Goal: Communication & Community: Answer question/provide support

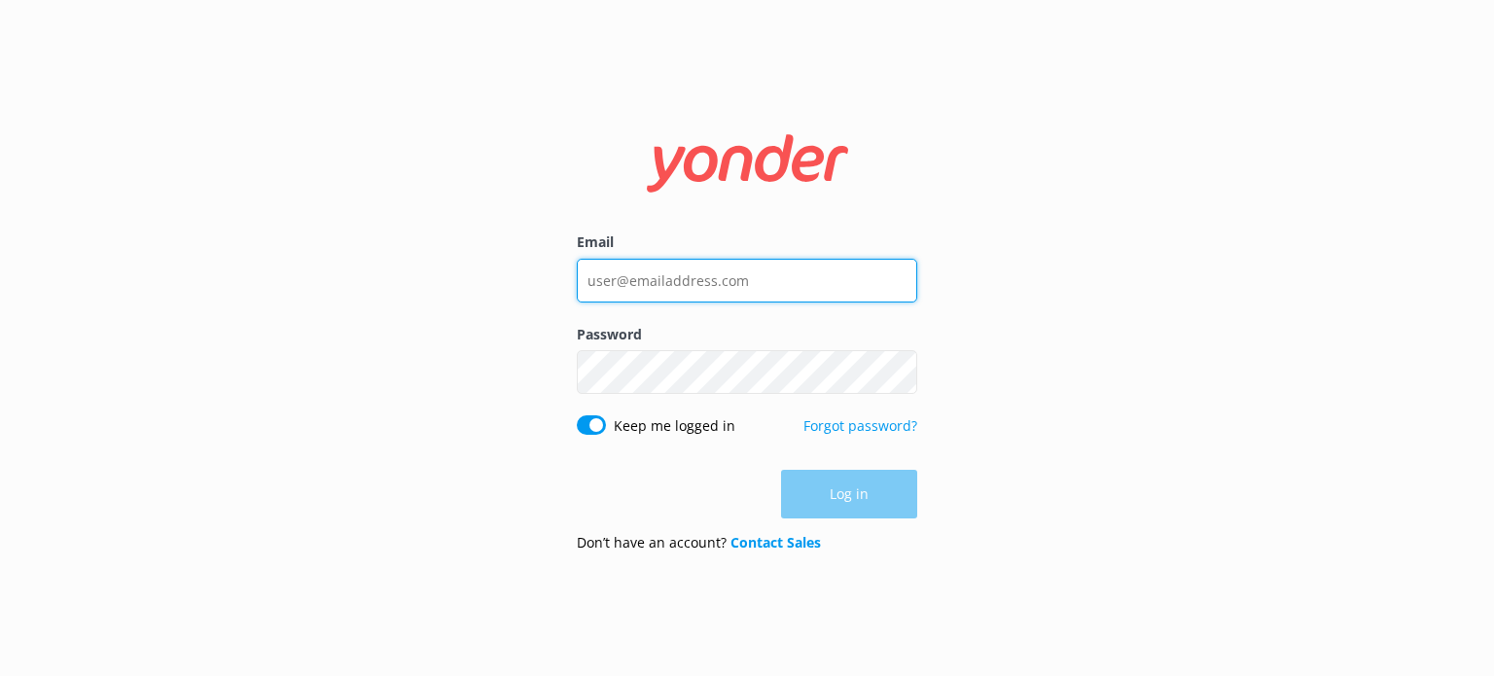
type input "[EMAIL_ADDRESS][DOMAIN_NAME]"
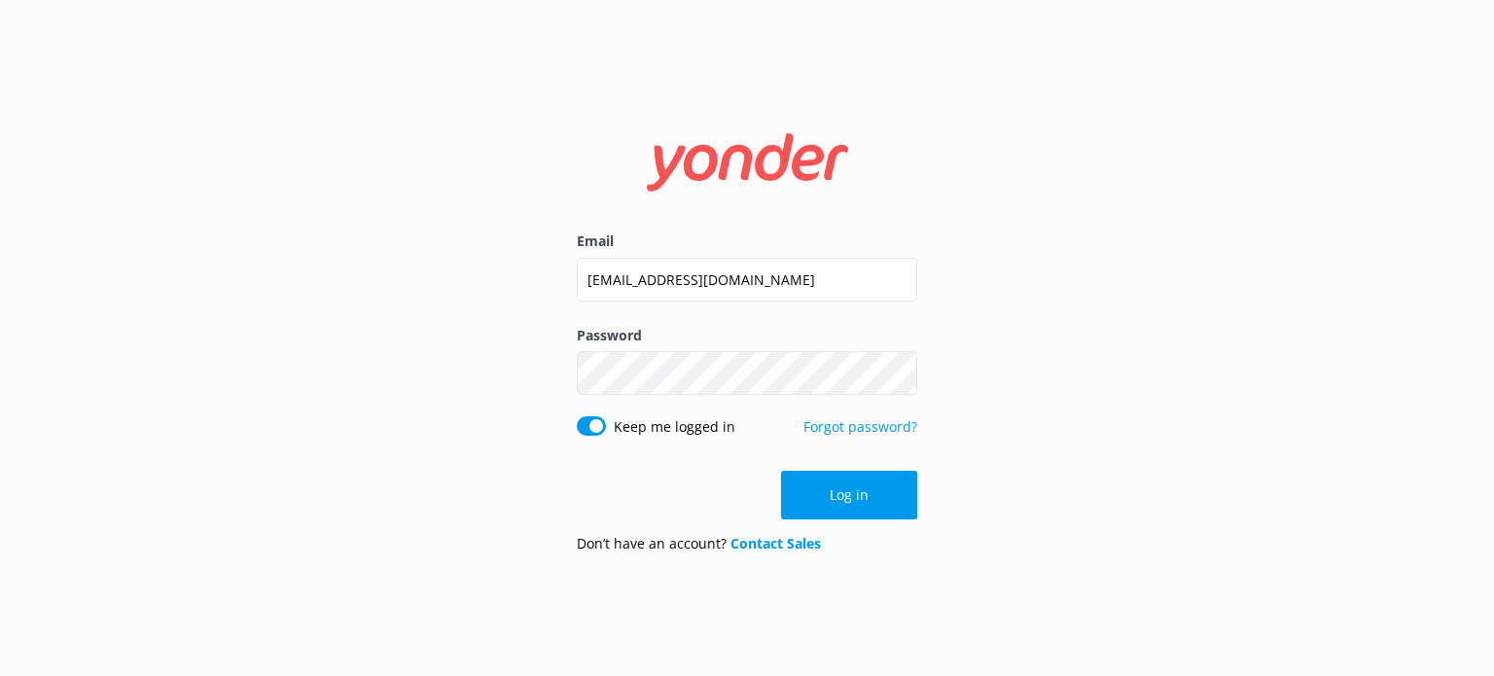
click at [812, 492] on div "Log in" at bounding box center [747, 495] width 341 height 49
click at [812, 492] on button "Log in" at bounding box center [849, 495] width 136 height 49
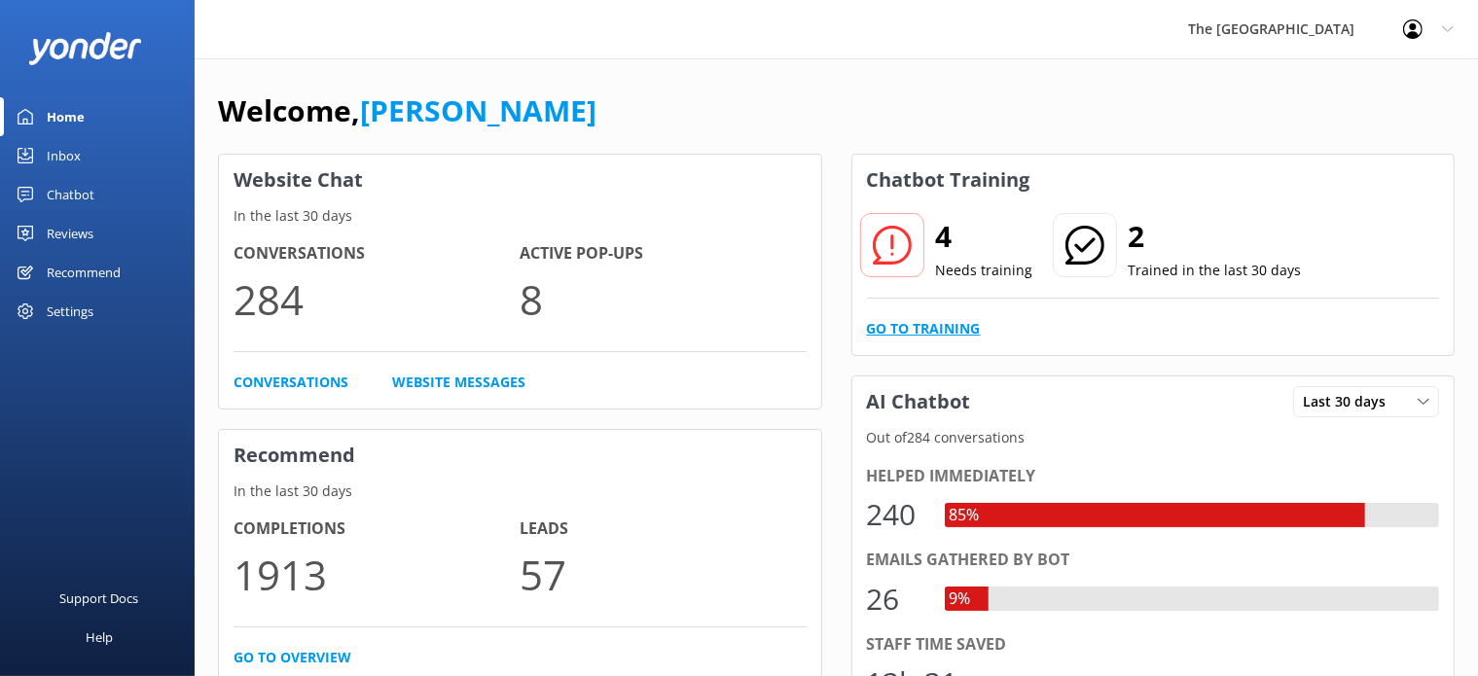
click at [930, 324] on link "Go to Training" at bounding box center [924, 328] width 114 height 21
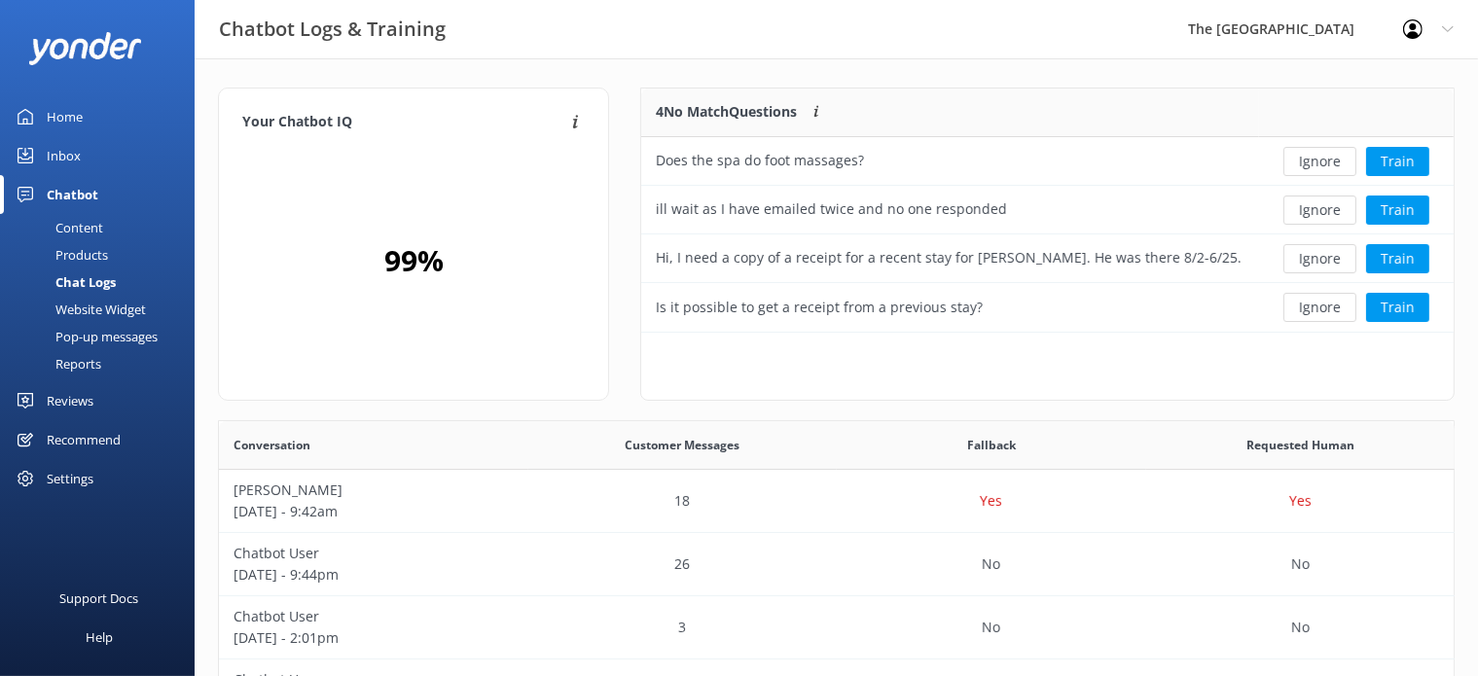
scroll to position [17, 17]
click at [71, 147] on div "Inbox" at bounding box center [64, 155] width 34 height 39
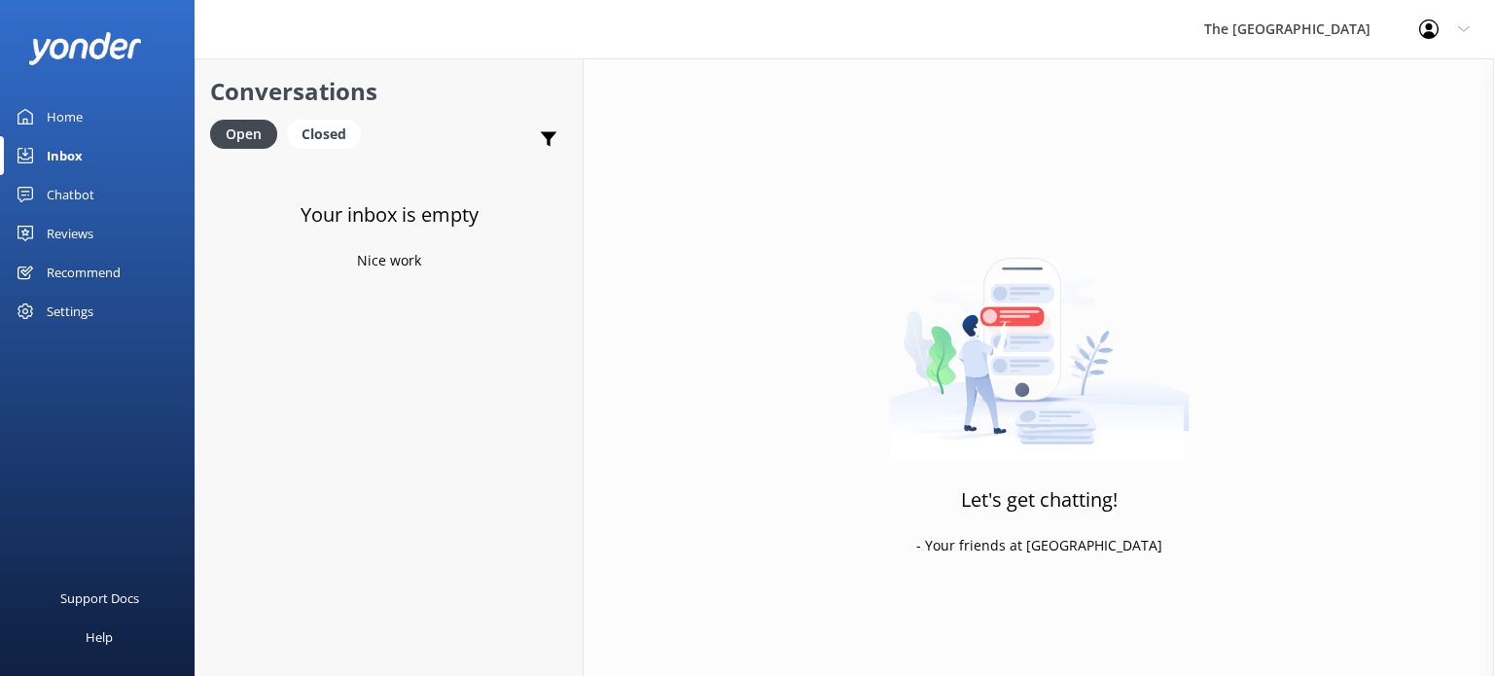
click at [72, 194] on div "Chatbot" at bounding box center [71, 194] width 48 height 39
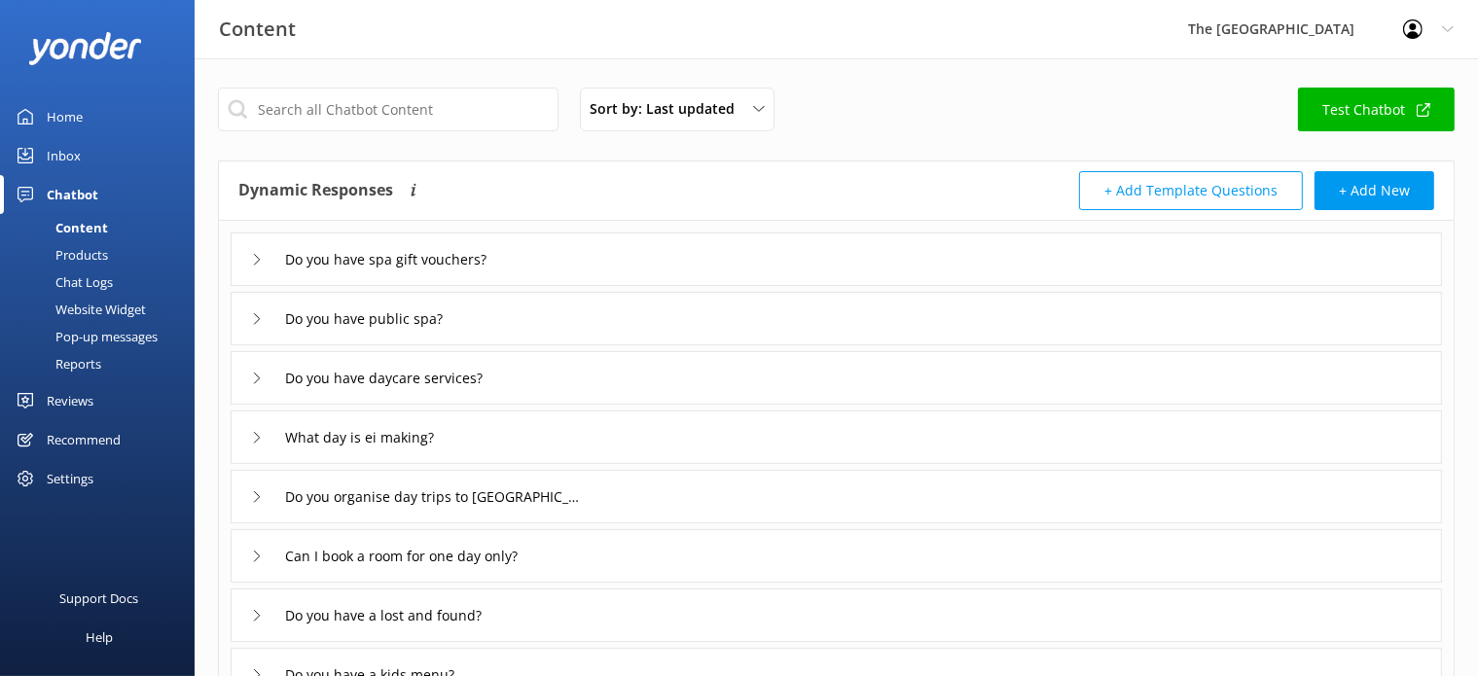
click at [102, 275] on div "Chat Logs" at bounding box center [62, 282] width 101 height 27
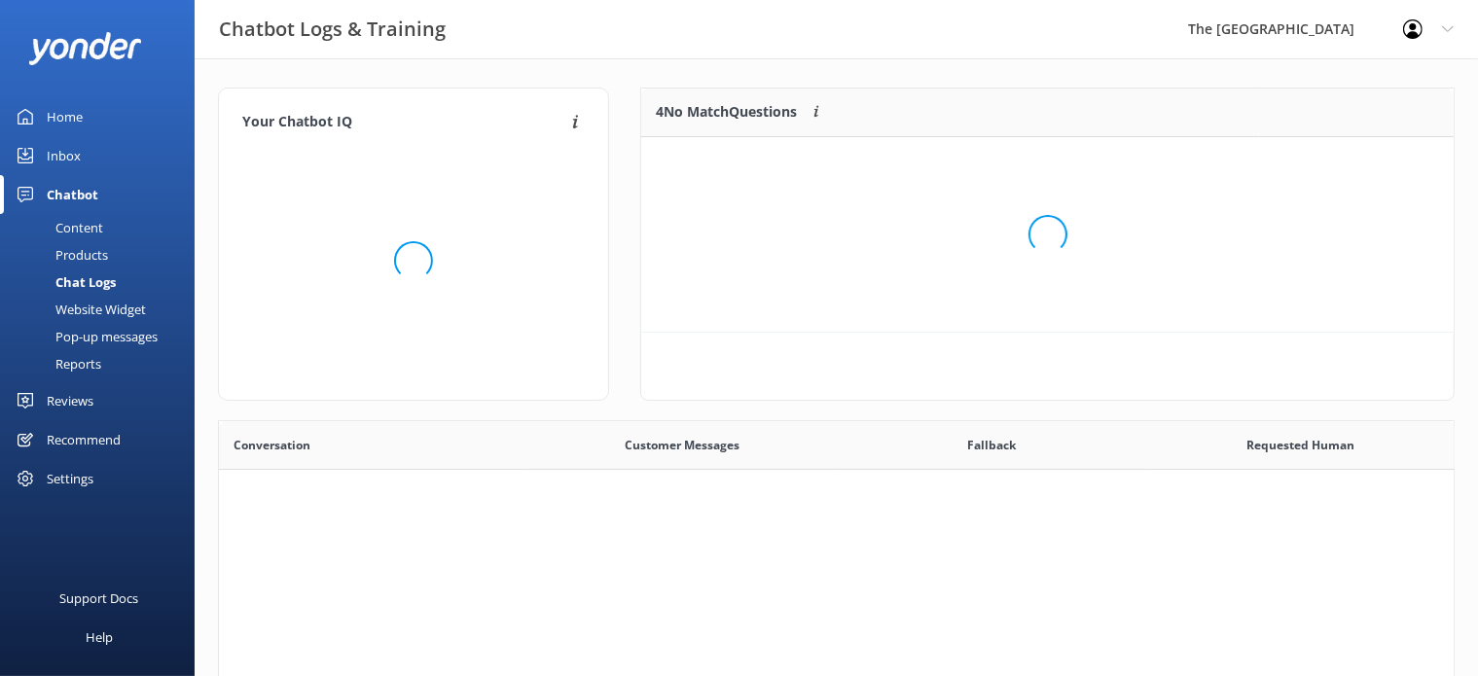
scroll to position [665, 1218]
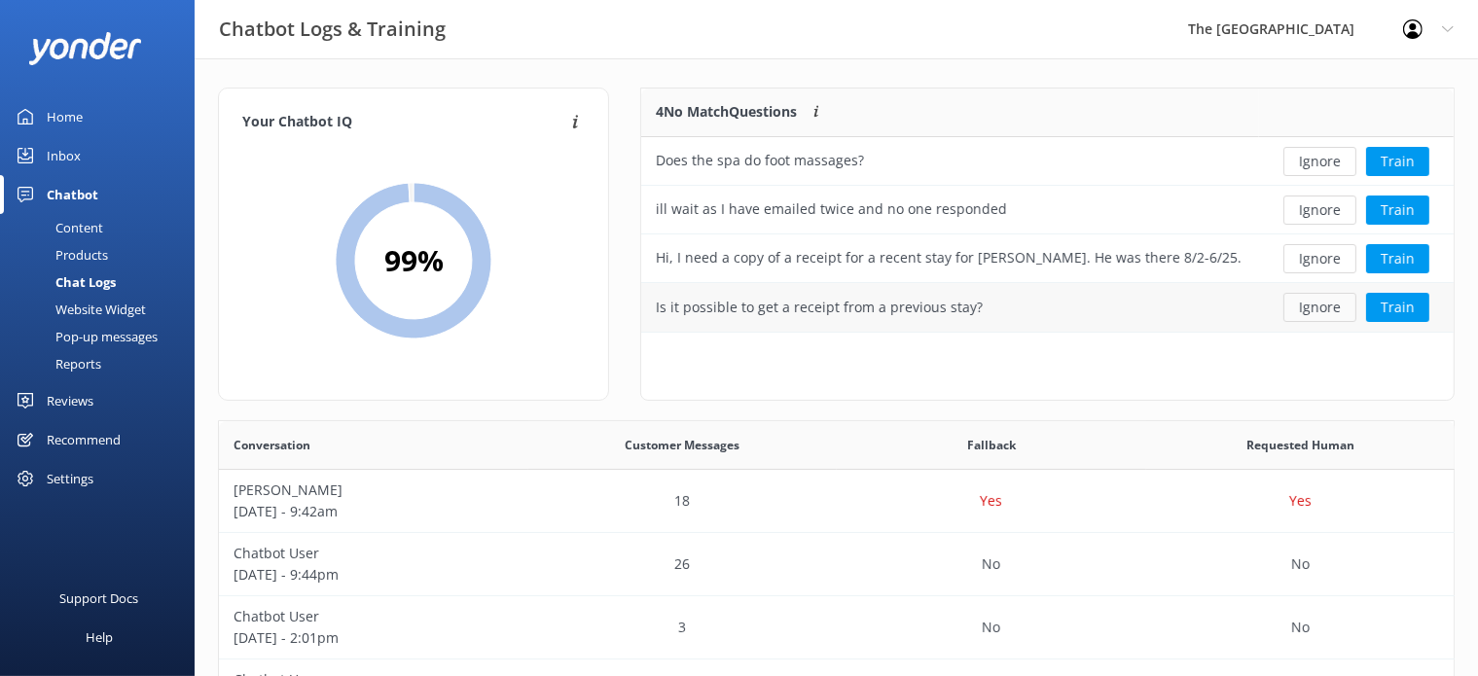
click at [1328, 305] on button "Ignore" at bounding box center [1319, 307] width 73 height 29
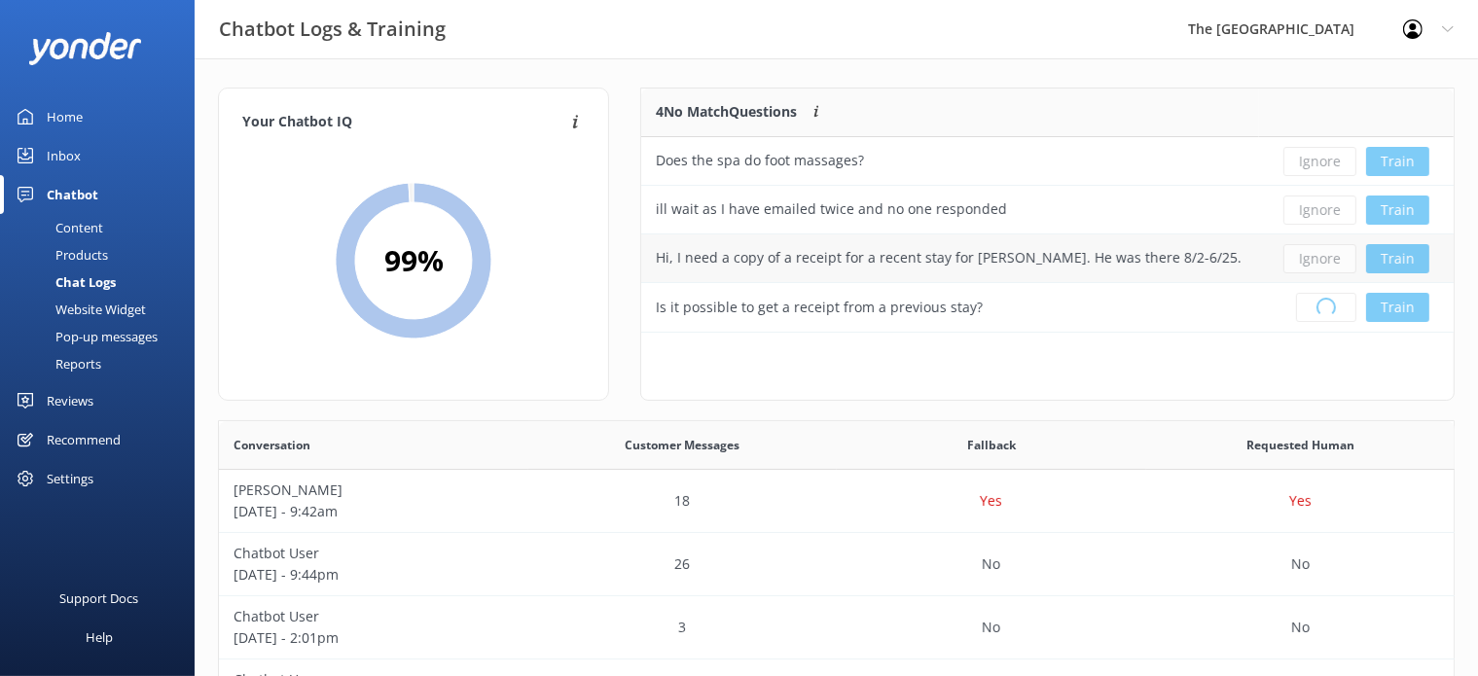
click at [1327, 255] on div "Ignore Train" at bounding box center [1355, 258] width 165 height 29
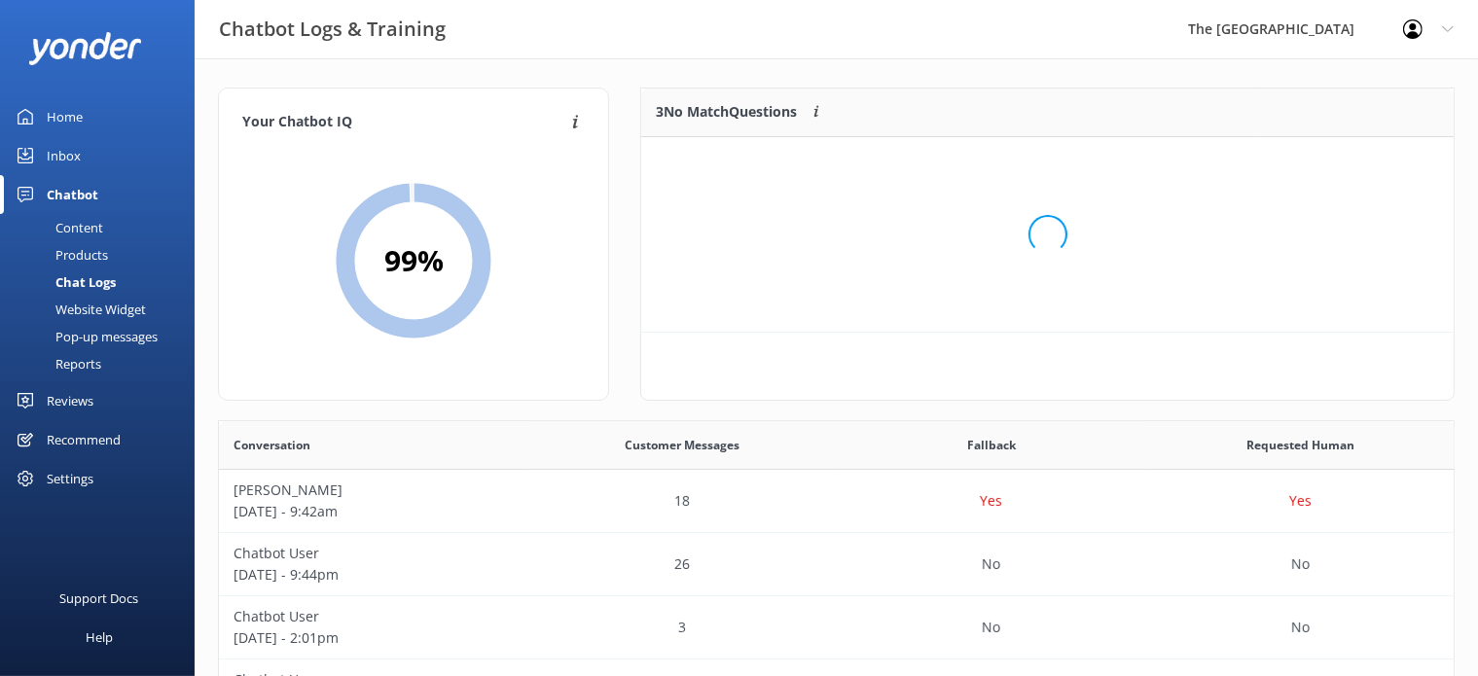
click at [1327, 209] on div "Loading.." at bounding box center [1047, 235] width 773 height 676
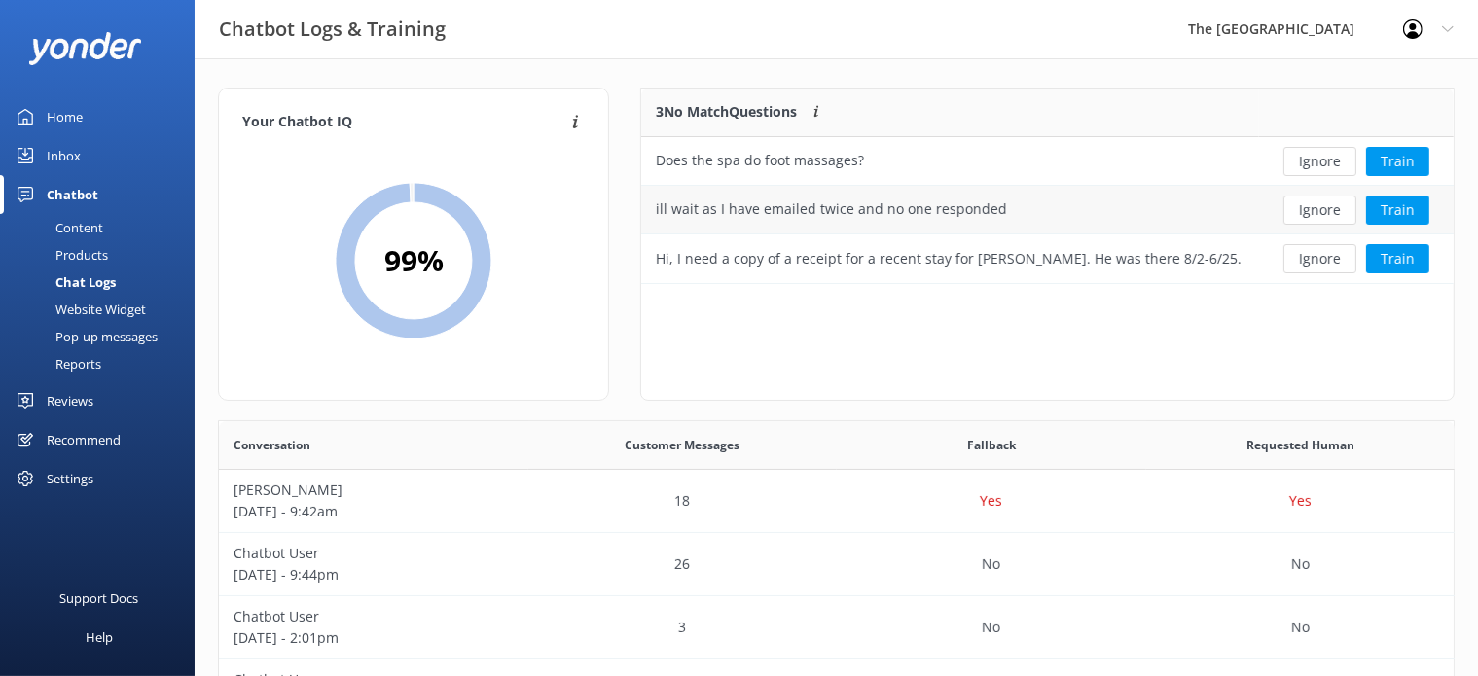
click at [927, 213] on div "ill wait as I have emailed twice and no one responded" at bounding box center [831, 208] width 351 height 21
click at [1311, 203] on button "Ignore" at bounding box center [1319, 210] width 73 height 29
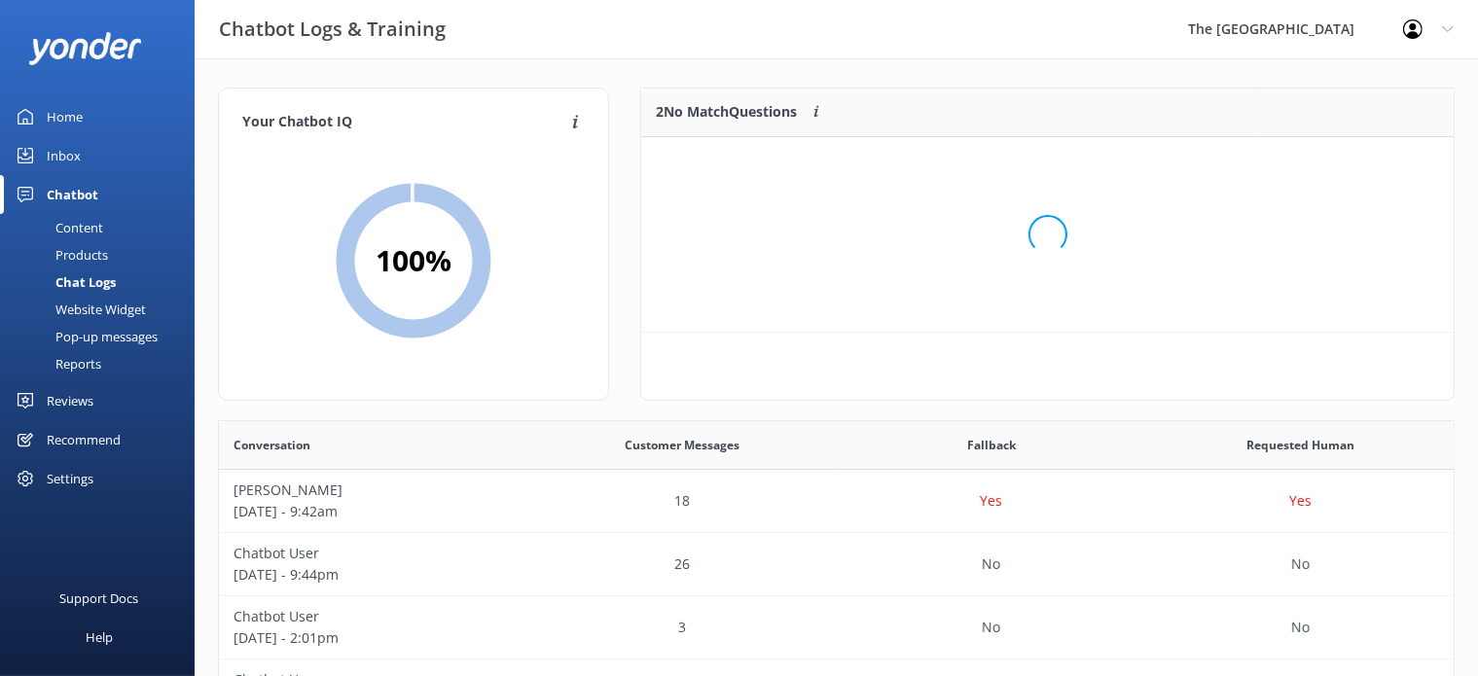
scroll to position [129, 796]
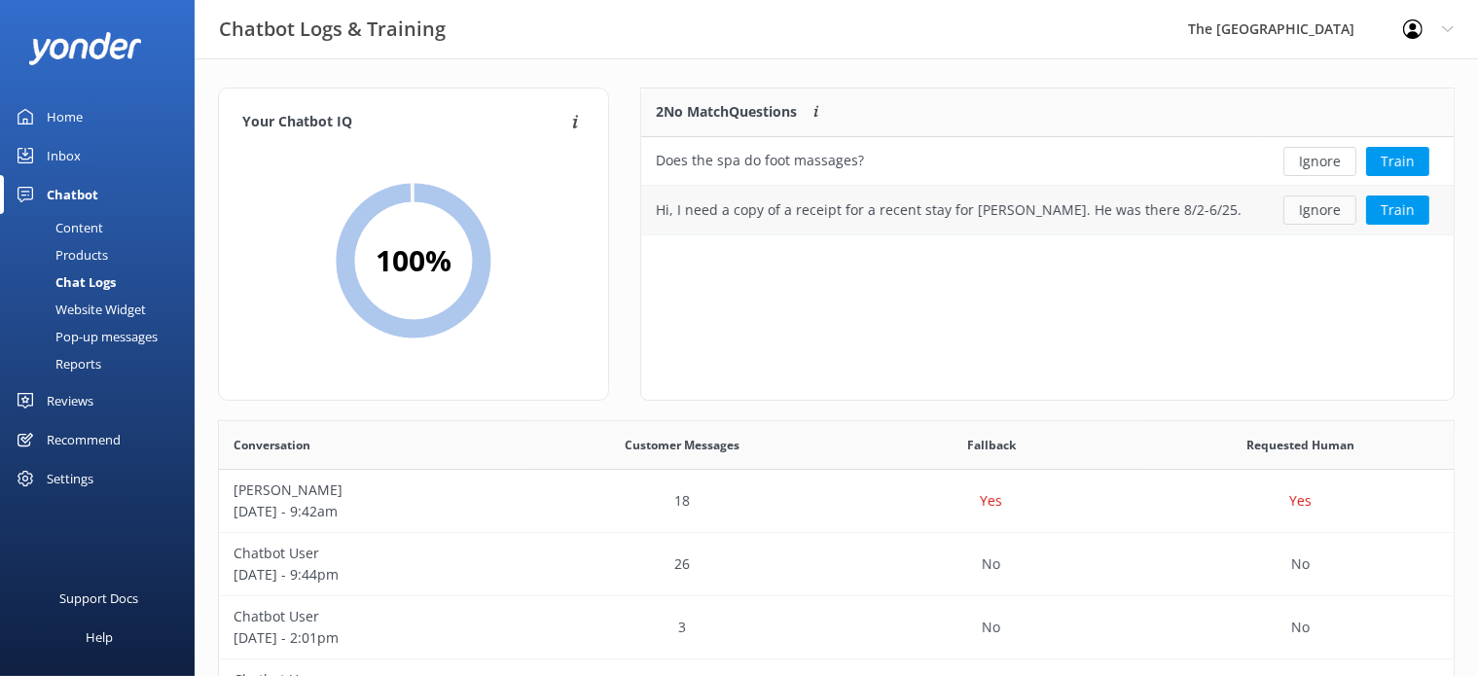
click at [1315, 201] on button "Ignore" at bounding box center [1319, 210] width 73 height 29
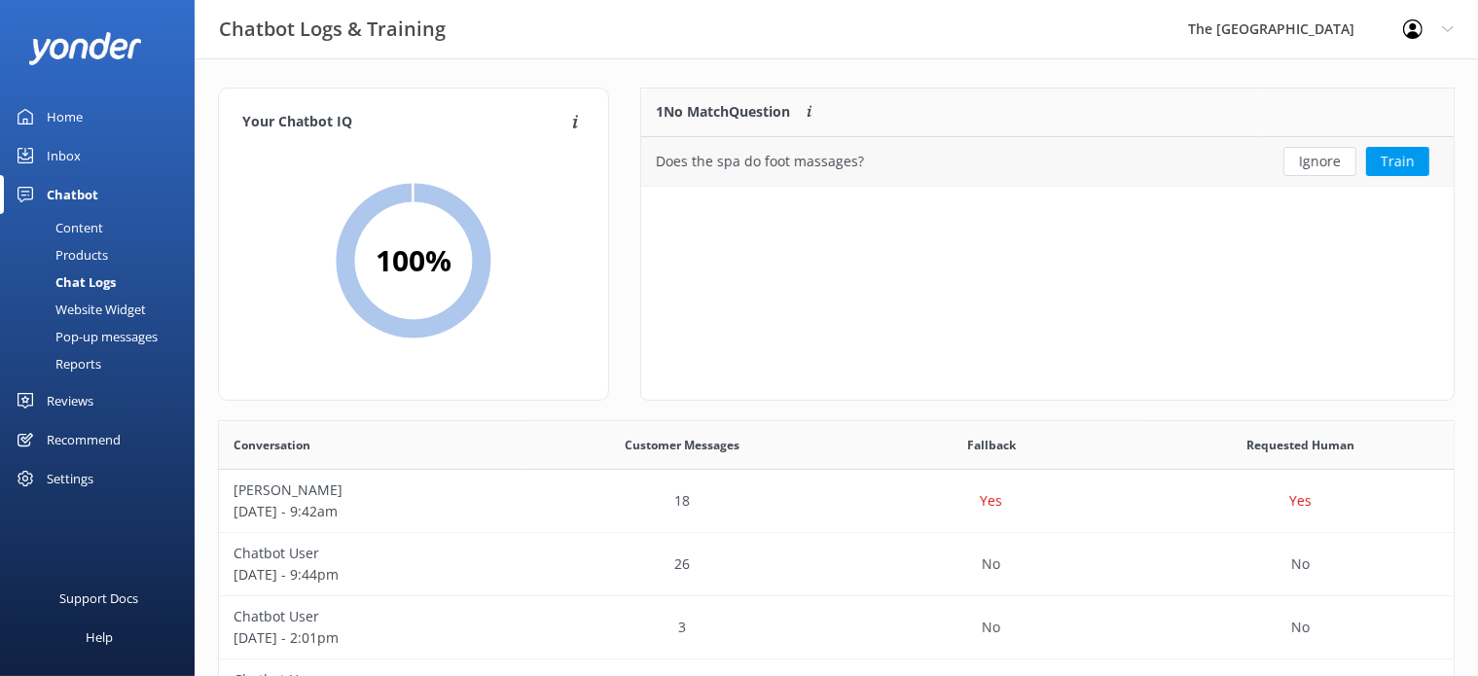
scroll to position [82, 796]
click at [1326, 166] on button "Ignore" at bounding box center [1319, 161] width 73 height 29
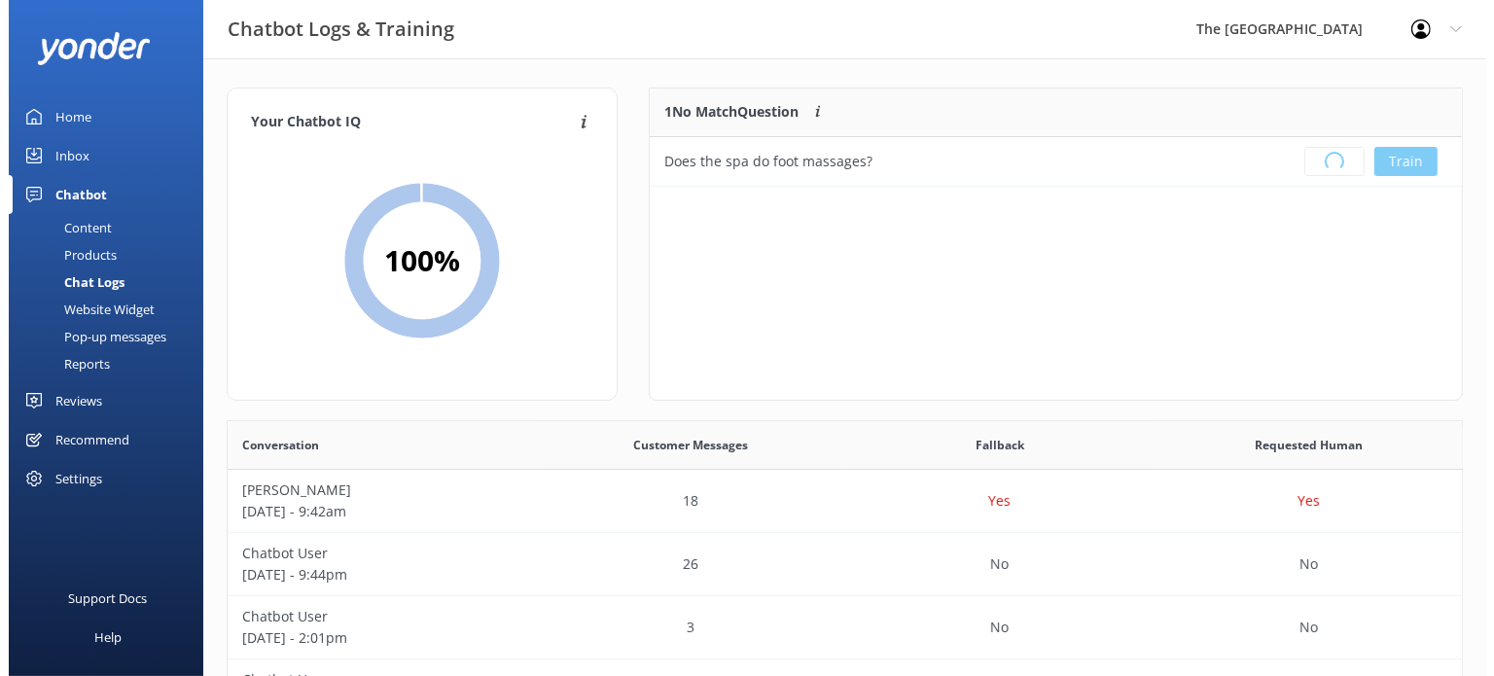
scroll to position [226, 796]
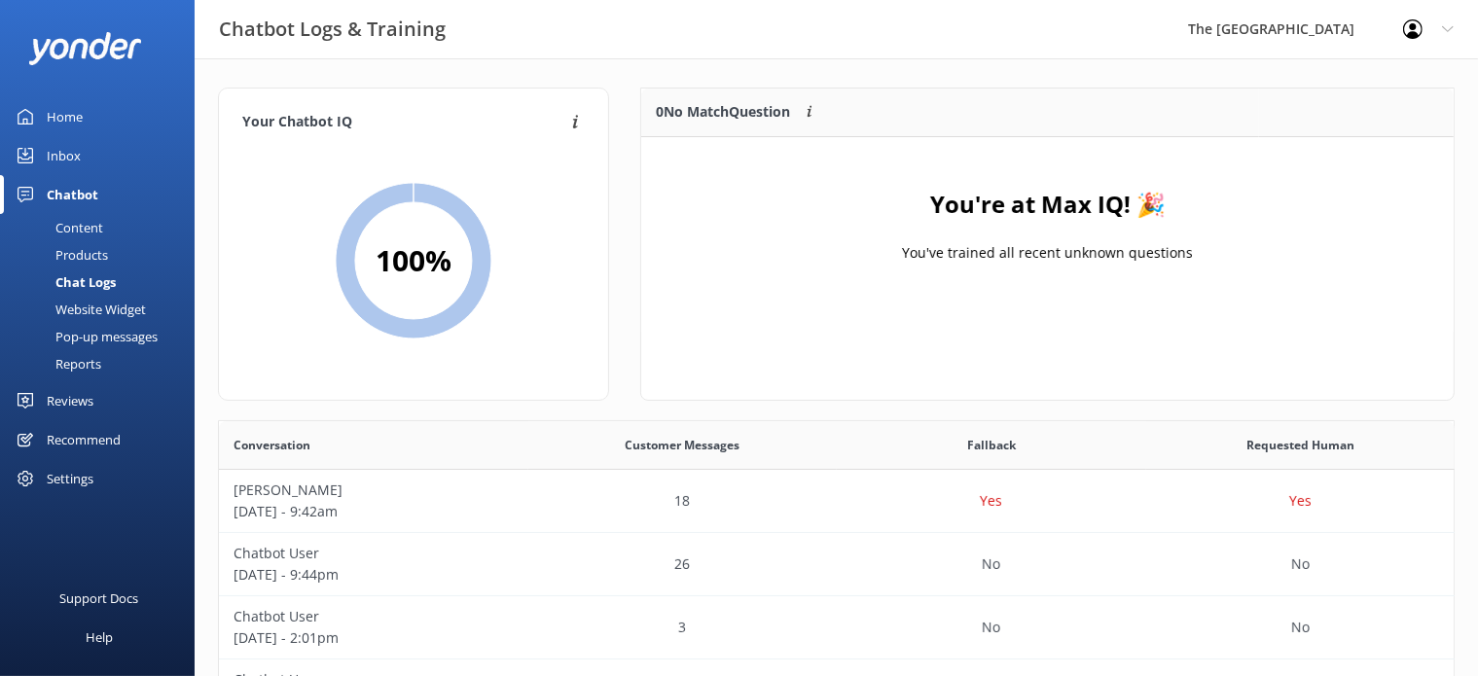
click at [102, 248] on div "Products" at bounding box center [60, 254] width 96 height 27
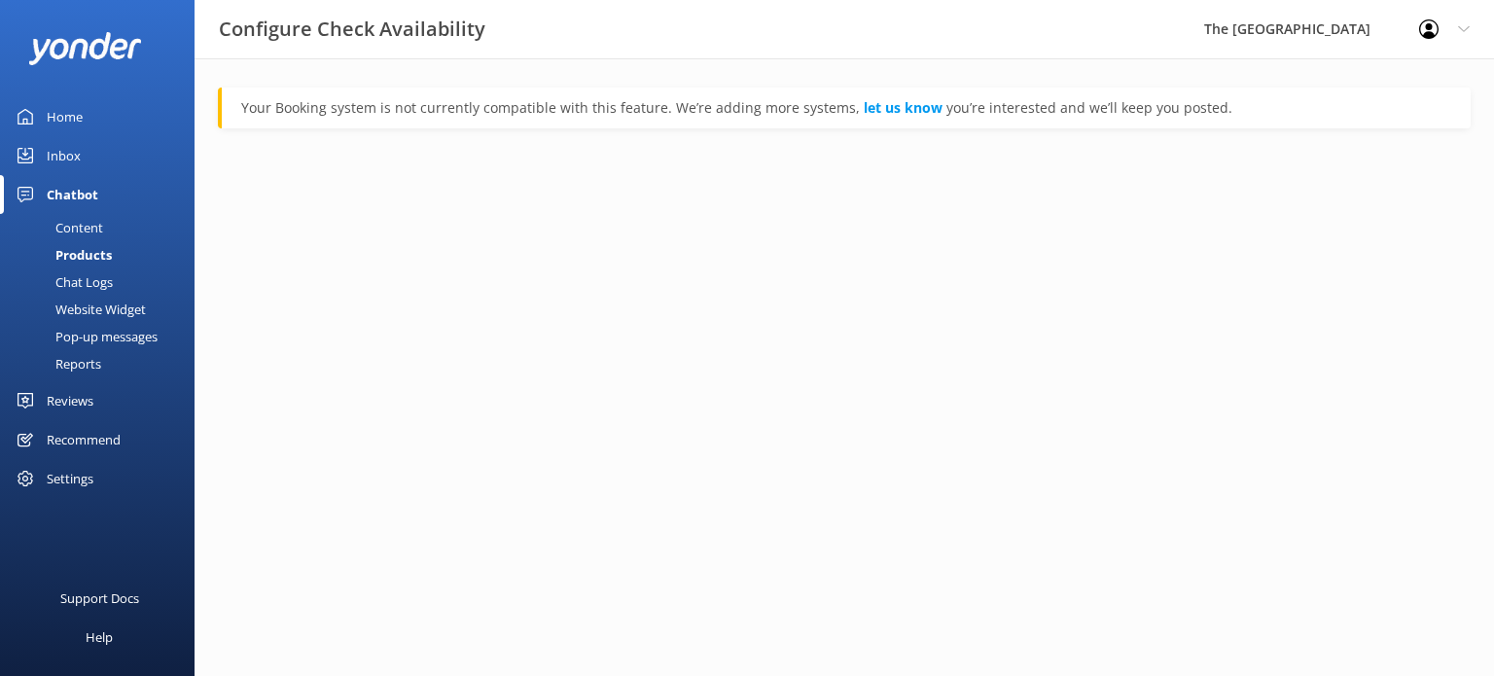
click at [85, 151] on link "Inbox" at bounding box center [97, 155] width 195 height 39
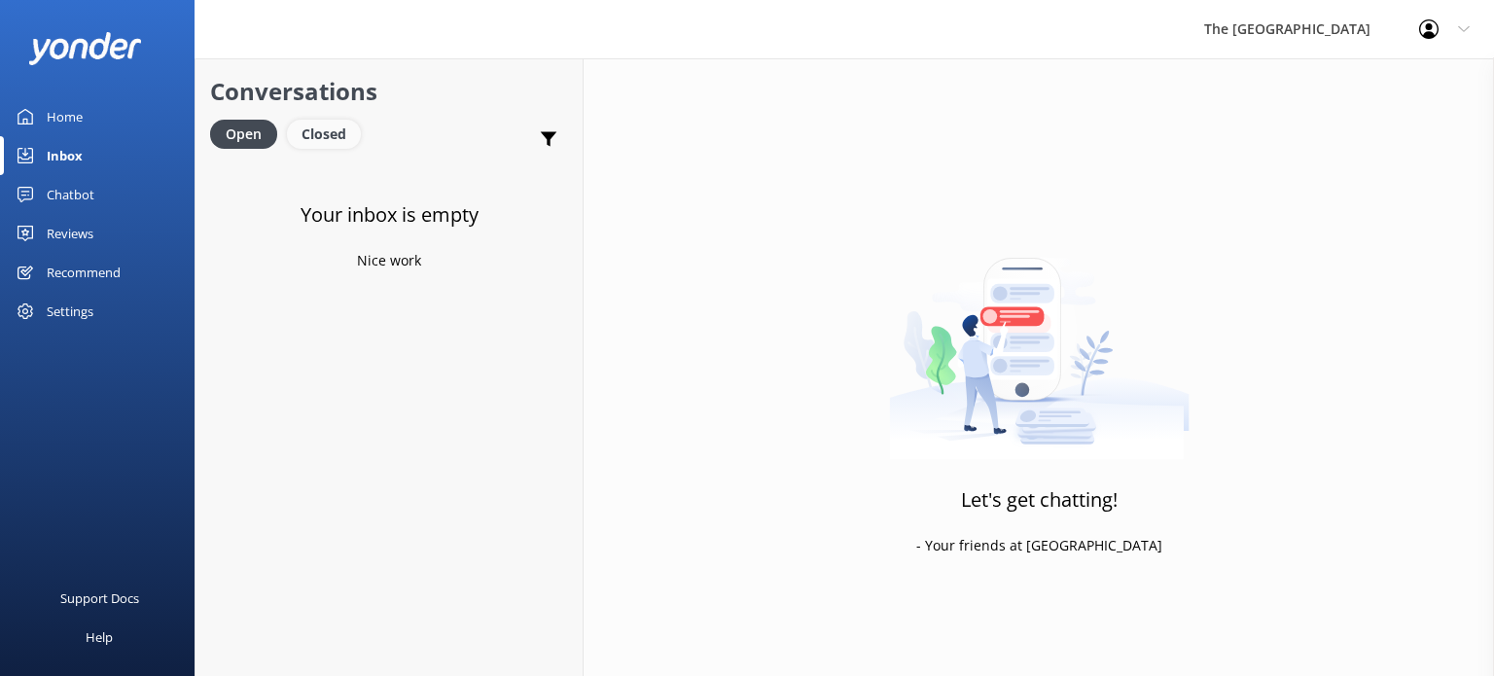
click at [307, 134] on div "Closed" at bounding box center [324, 134] width 74 height 29
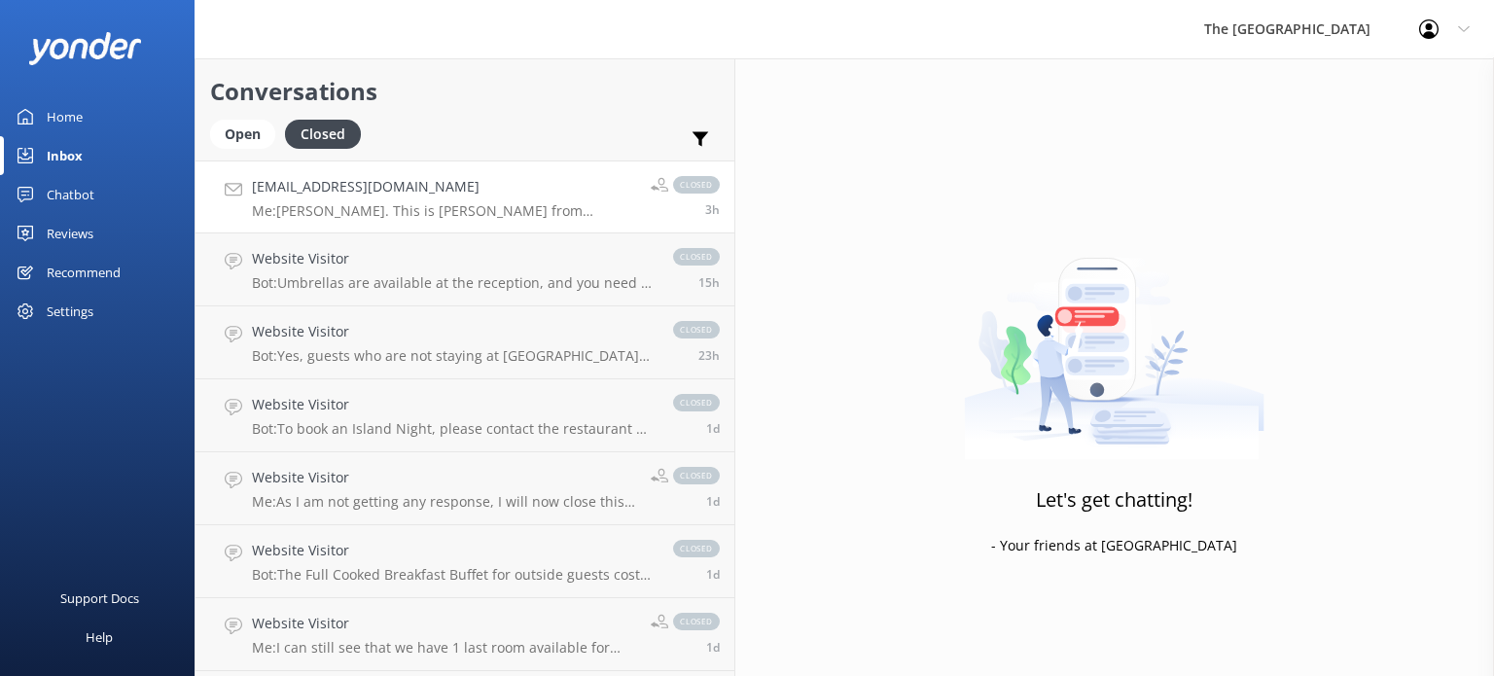
click at [346, 219] on p "Me: [PERSON_NAME]. This is [PERSON_NAME] from reservations. I have sent an emai…" at bounding box center [444, 211] width 384 height 18
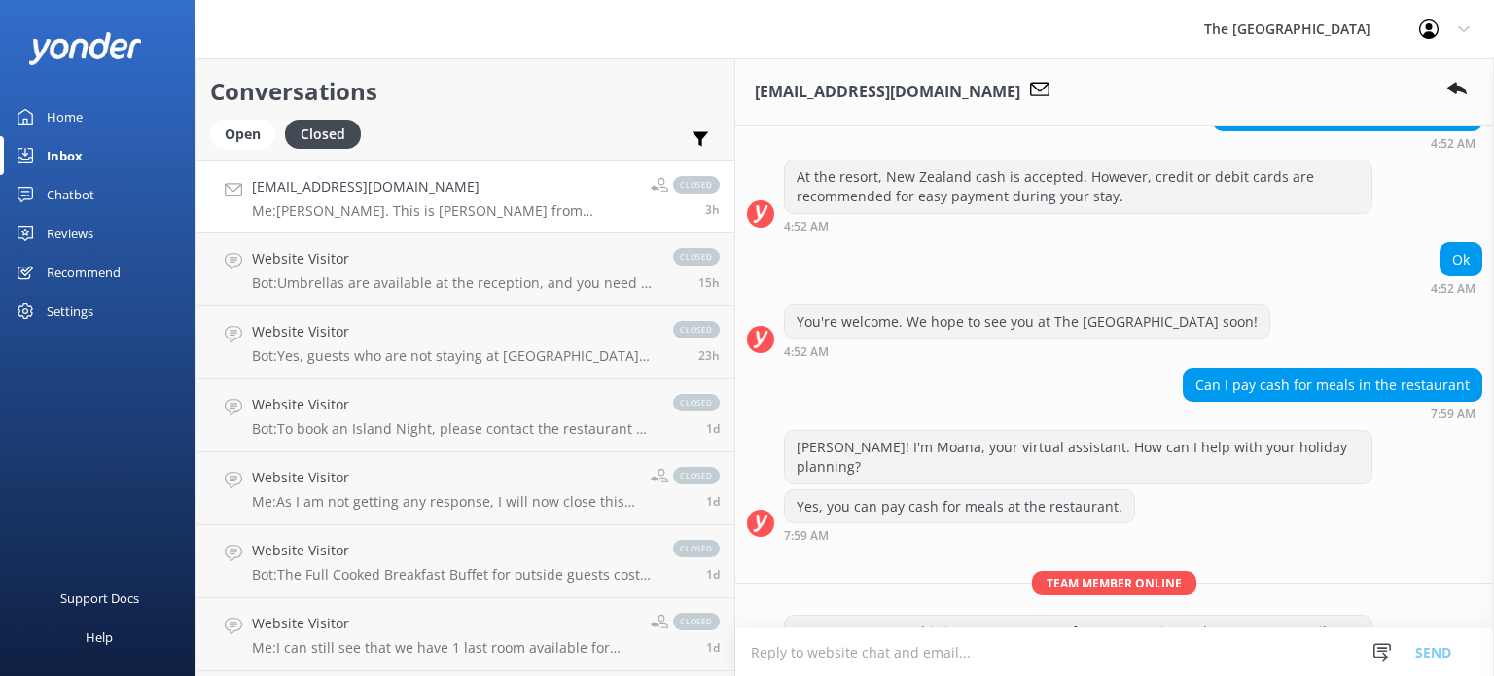
scroll to position [1037, 0]
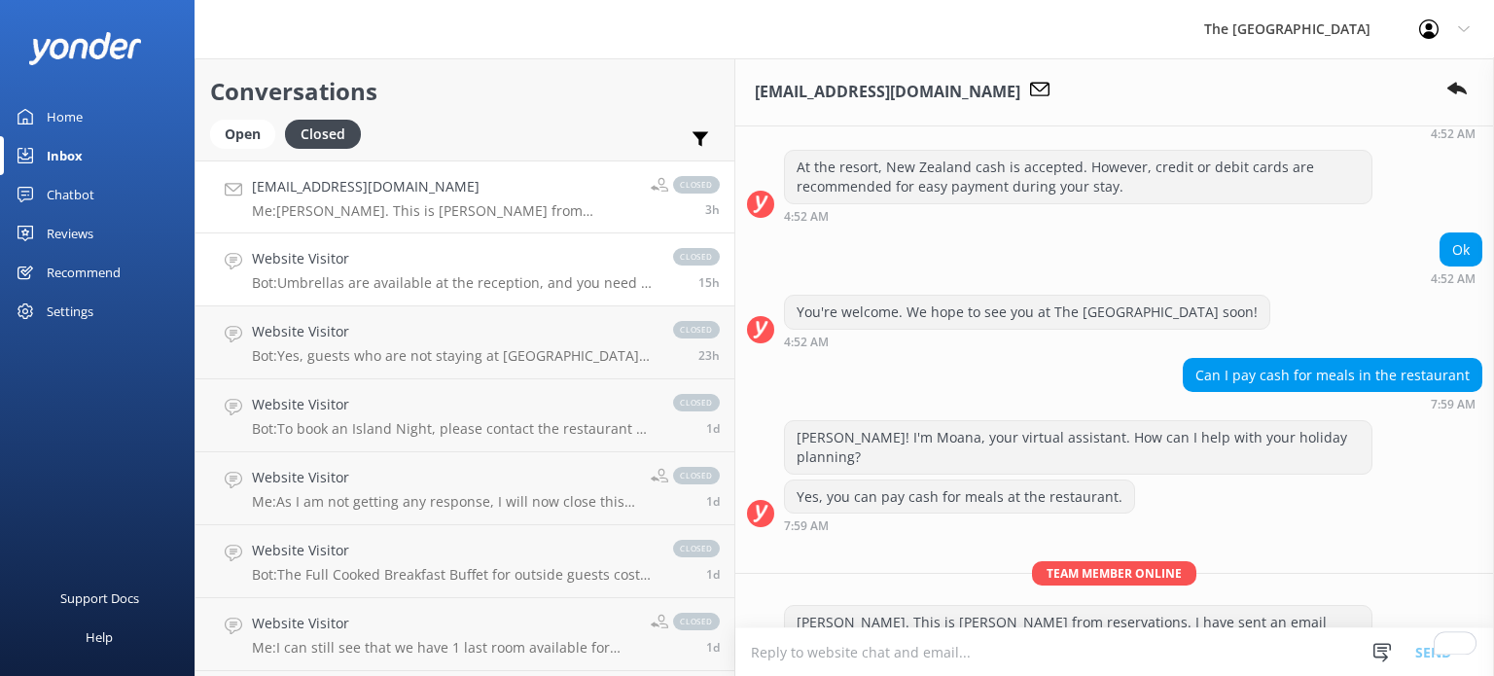
click at [371, 273] on div "Website Visitor Bot: Umbrellas are available at the reception, and you need to …" at bounding box center [453, 269] width 402 height 43
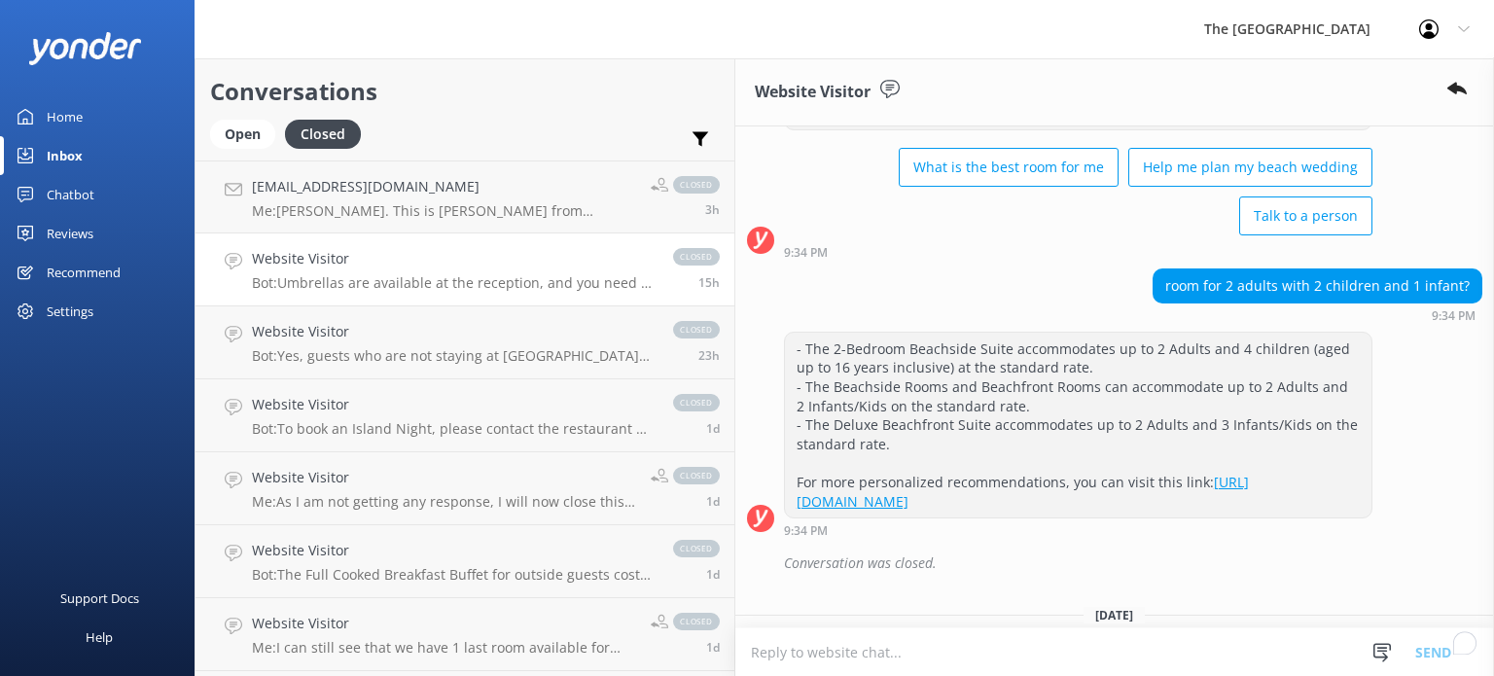
scroll to position [3276, 0]
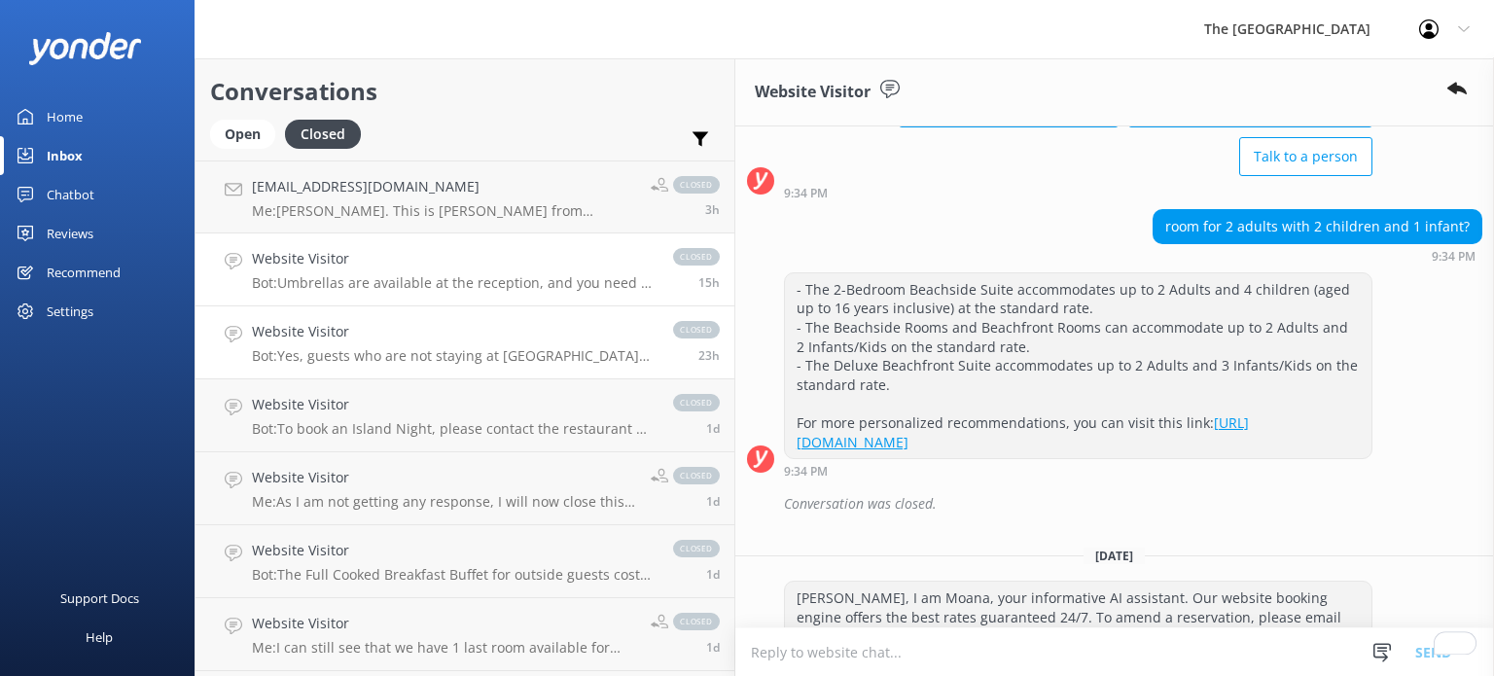
click at [360, 326] on h4 "Website Visitor" at bounding box center [453, 331] width 402 height 21
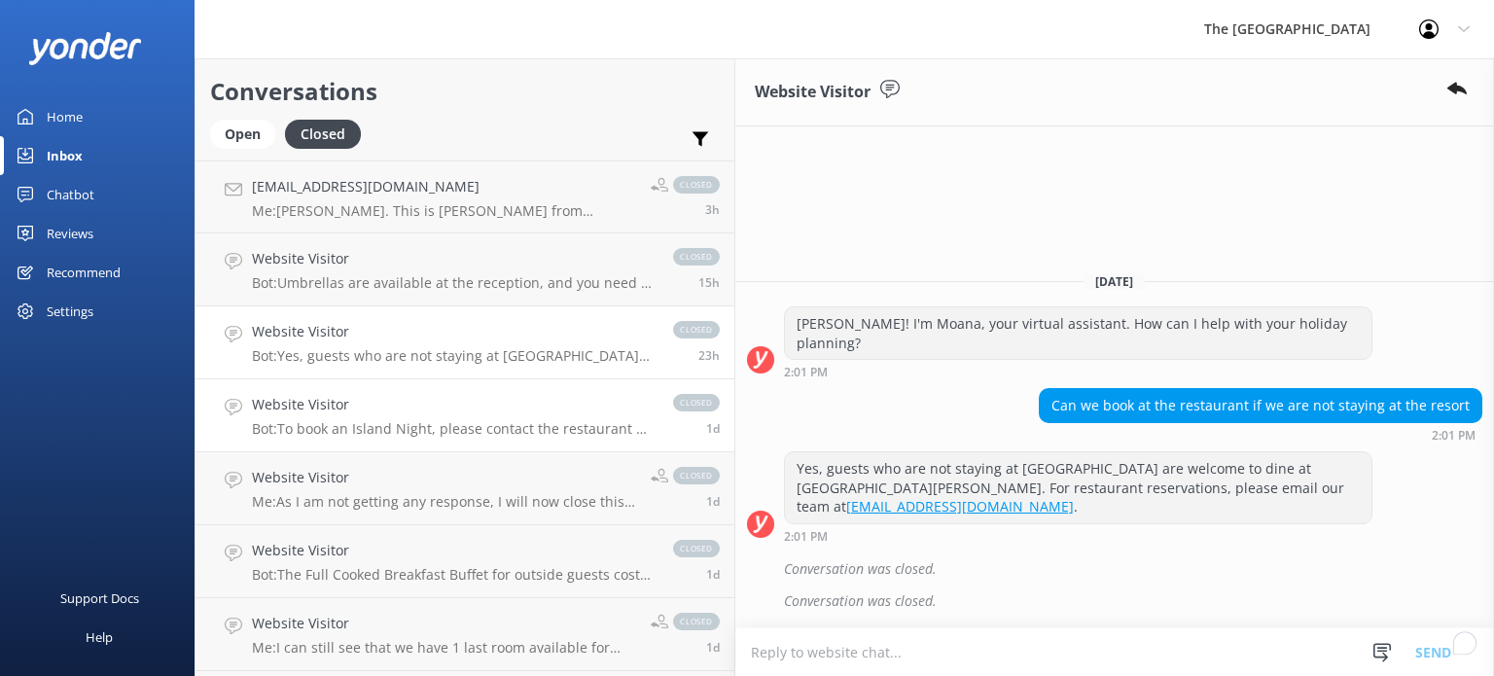
click at [365, 418] on div "Website Visitor Bot: To book an Island Night, please contact the restaurant by …" at bounding box center [453, 415] width 402 height 43
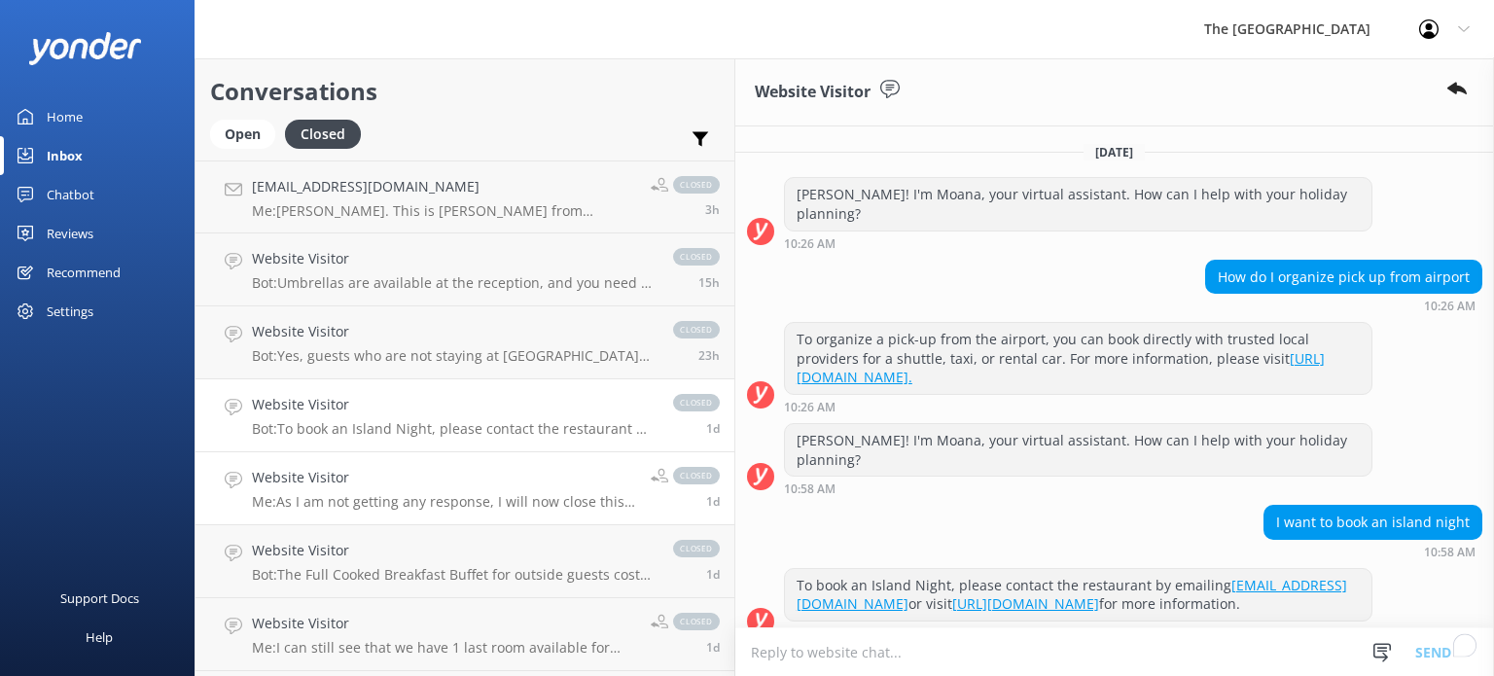
scroll to position [43, 0]
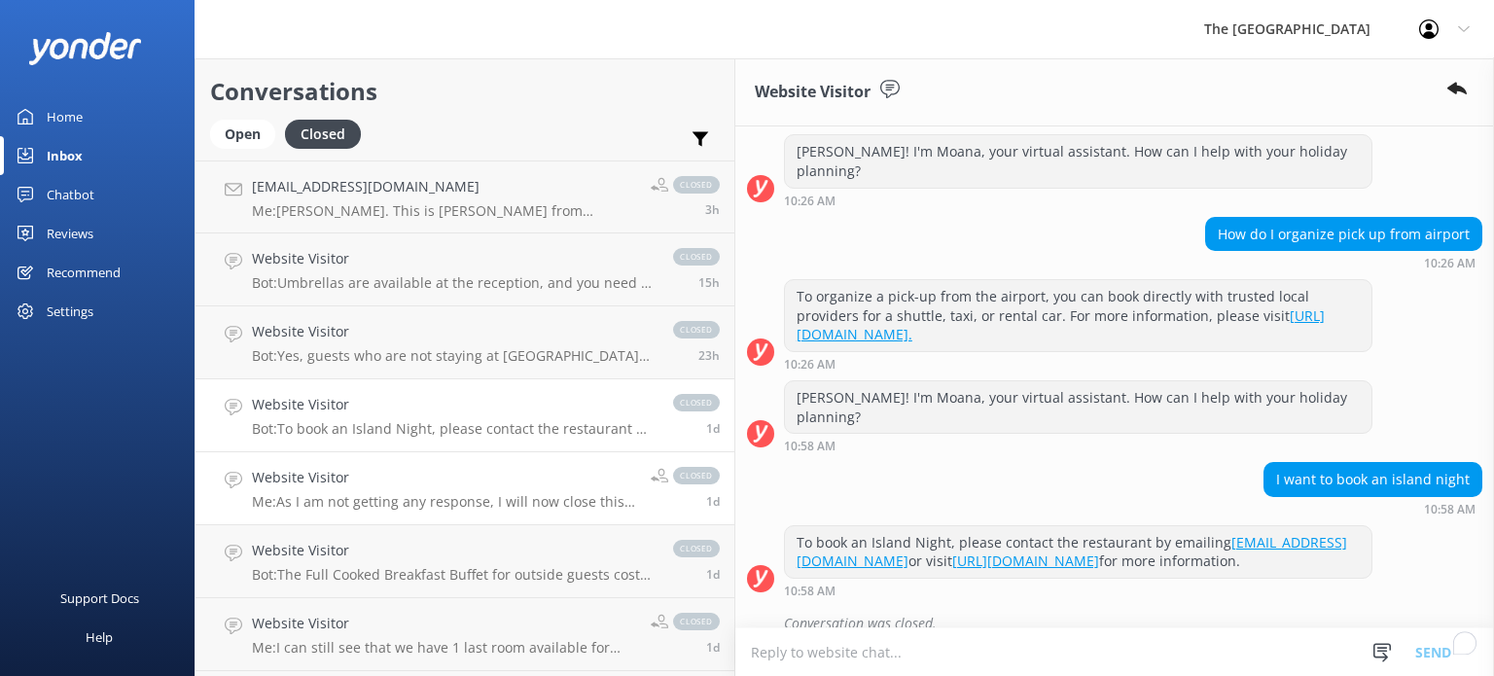
click at [371, 478] on h4 "Website Visitor" at bounding box center [444, 477] width 384 height 21
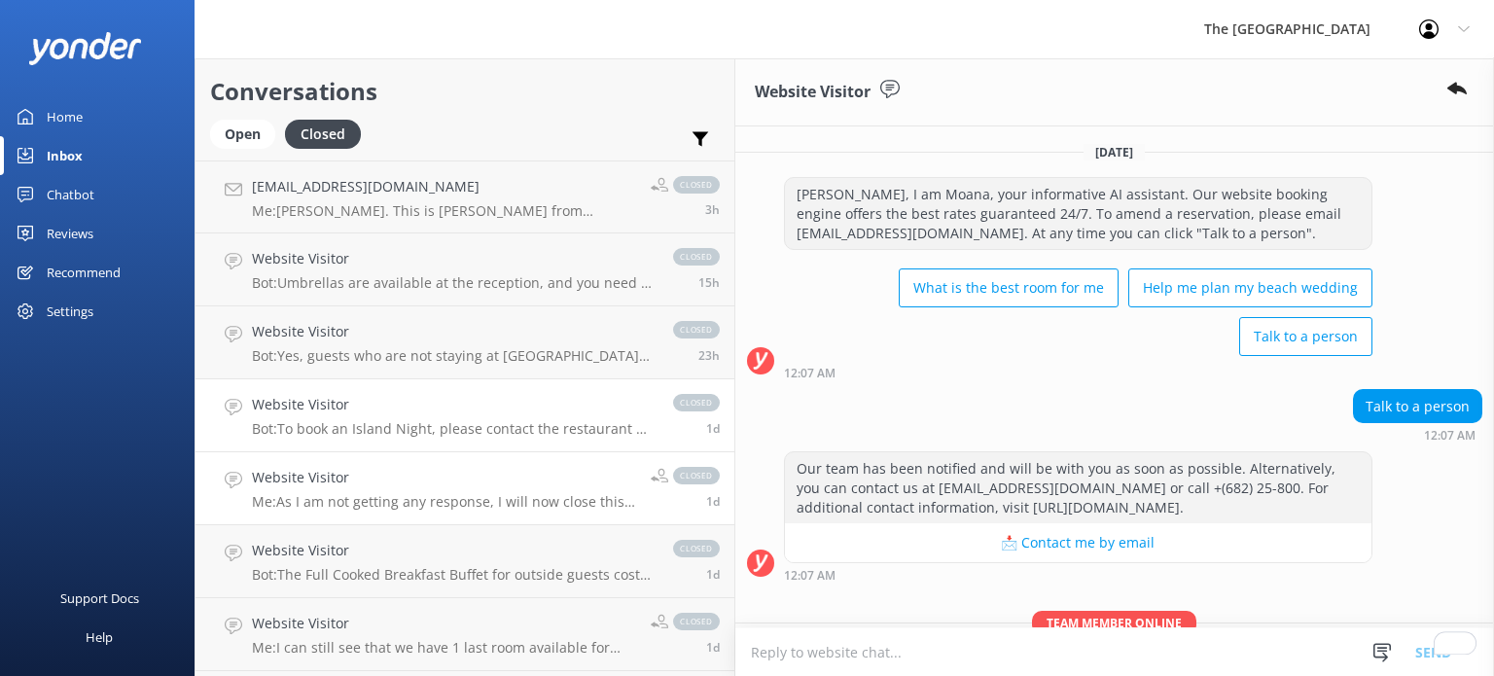
scroll to position [161, 0]
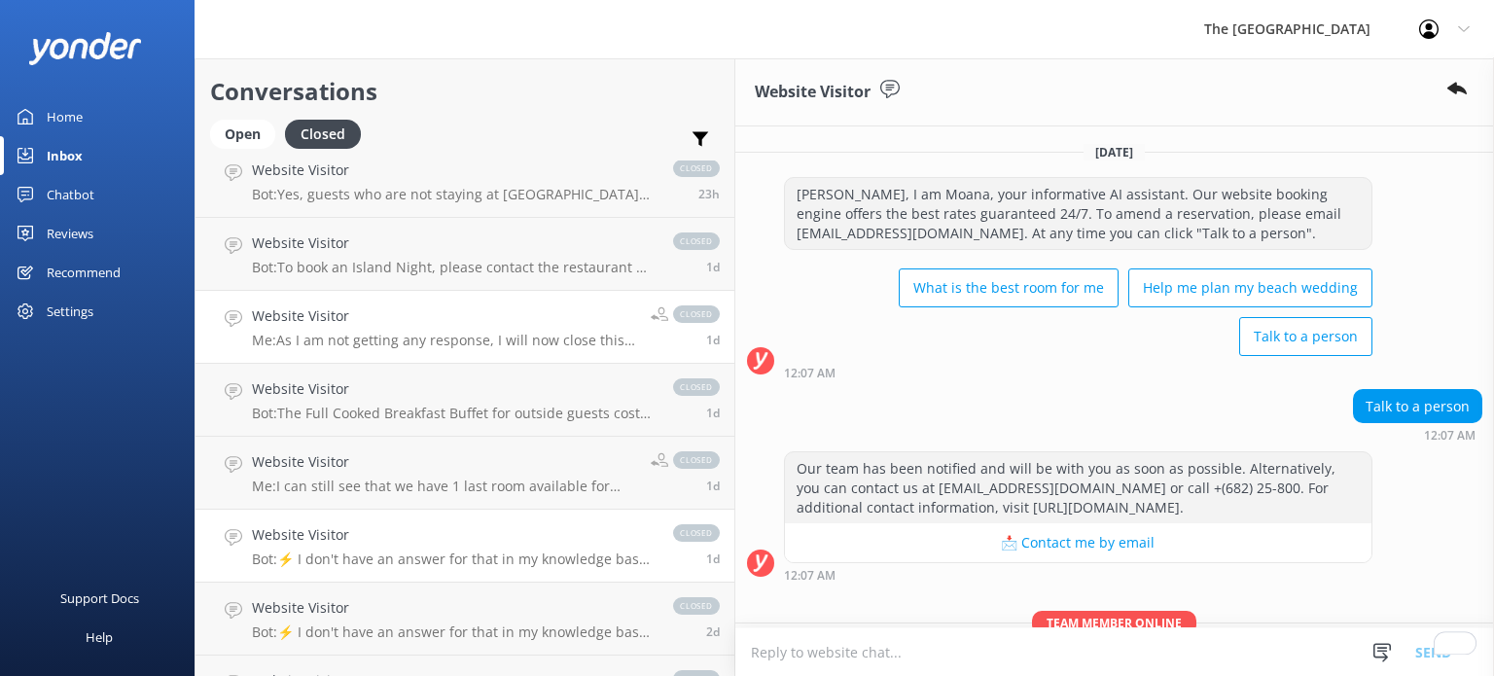
click at [406, 546] on div "Website Visitor Bot: ⚡ I don't have an answer for that in my knowledge base. Pl…" at bounding box center [453, 545] width 402 height 43
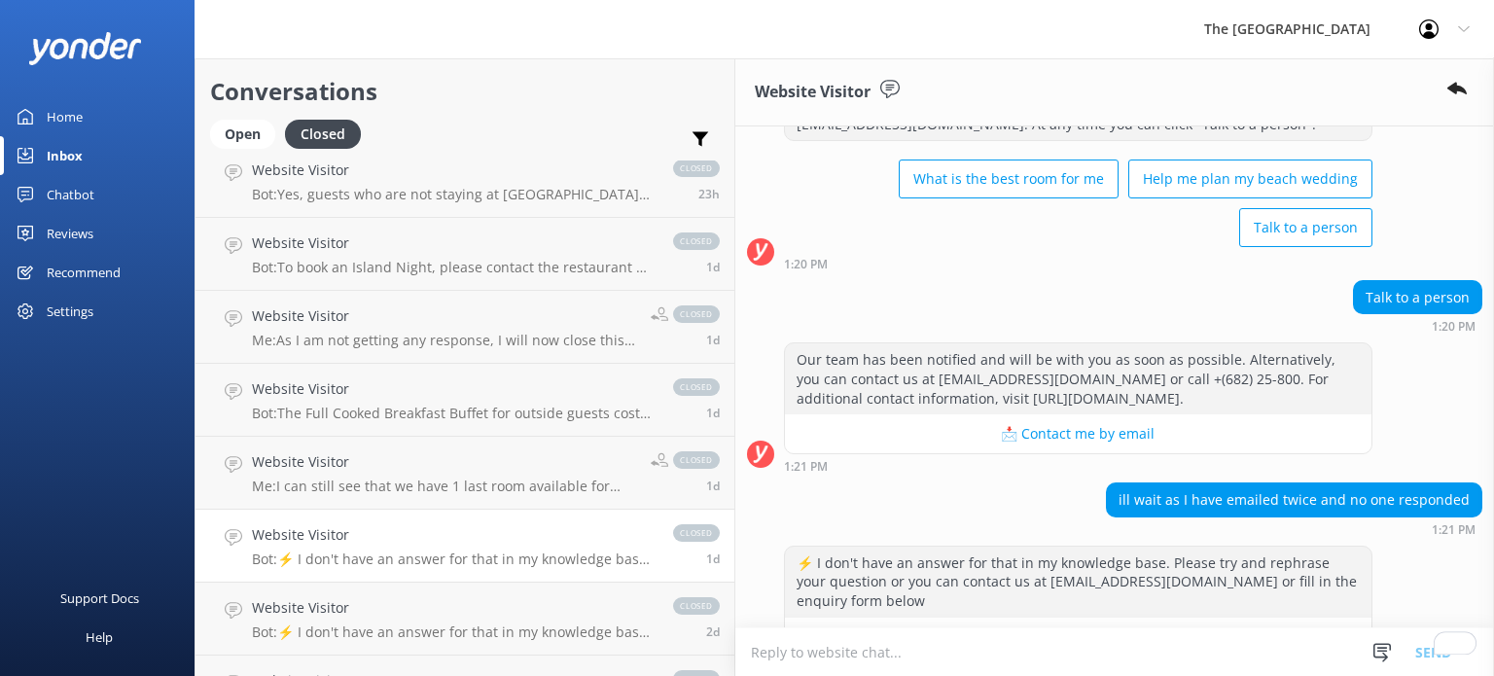
scroll to position [138, 0]
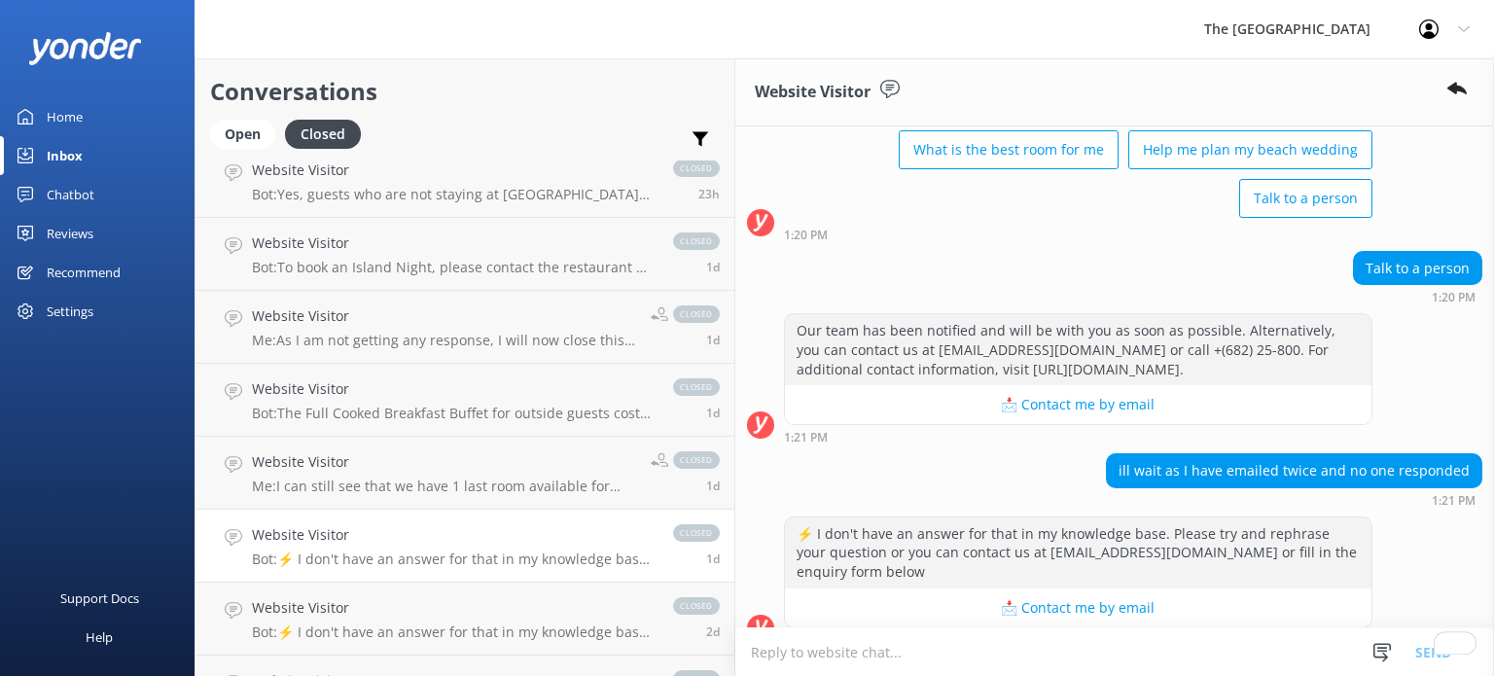
click at [1159, 454] on div "ill wait as I have emailed twice and no one responded" at bounding box center [1294, 470] width 375 height 33
click at [755, 96] on h3 "Website Visitor" at bounding box center [813, 92] width 116 height 25
click at [880, 86] on icon at bounding box center [889, 89] width 19 height 19
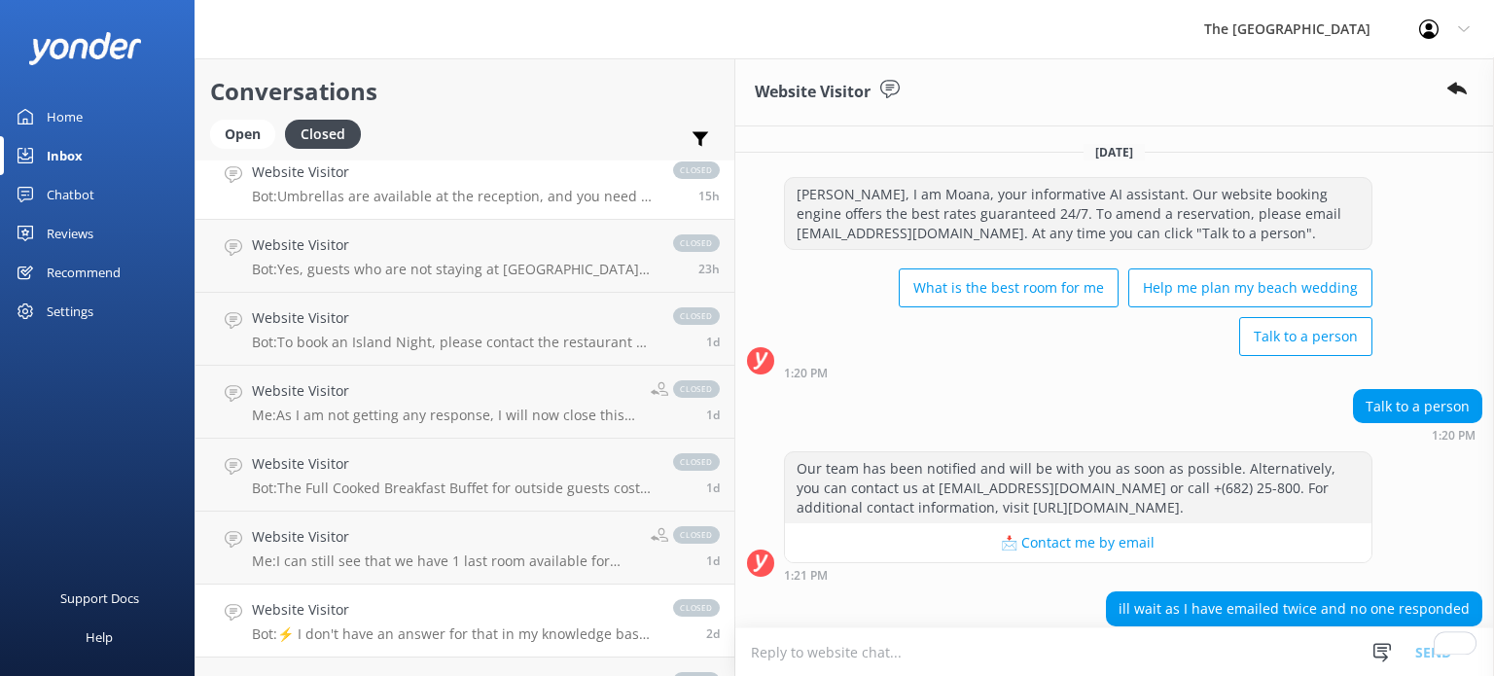
scroll to position [0, 0]
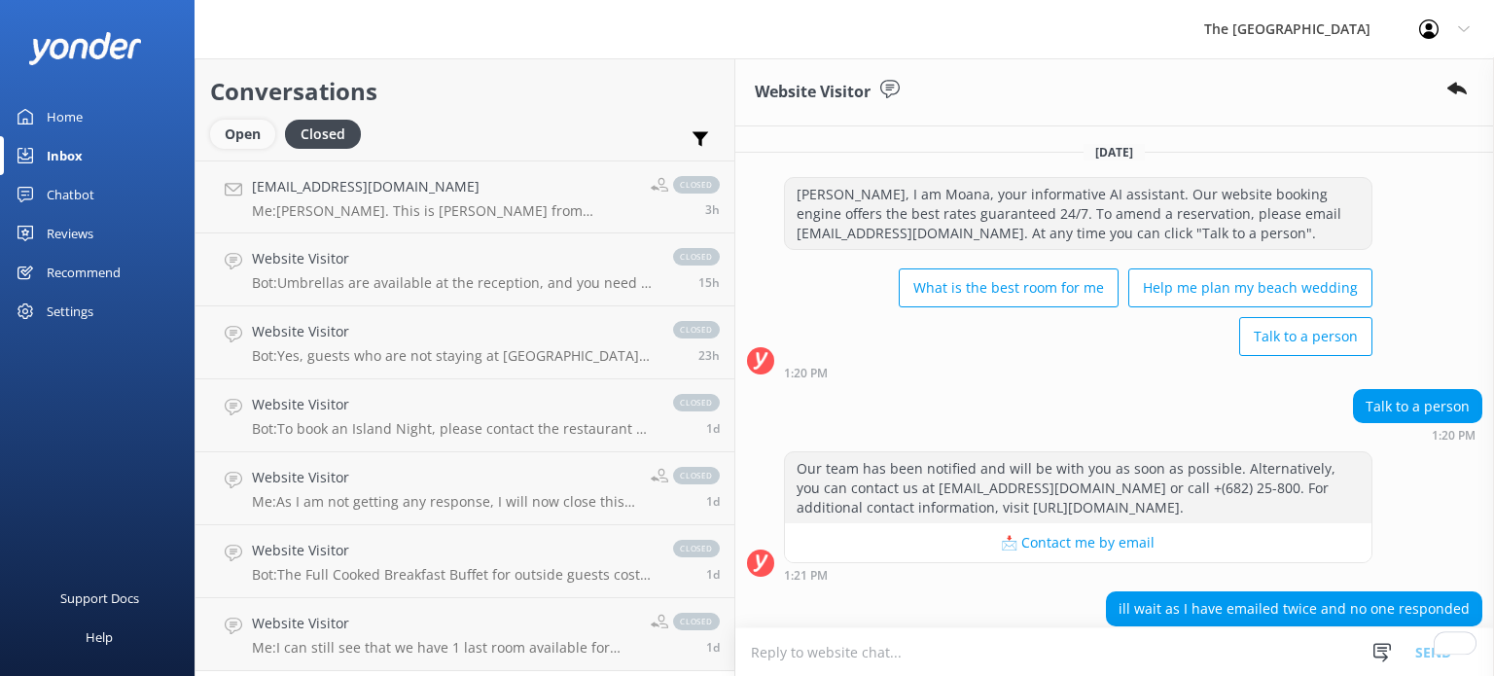
click at [241, 138] on div "Open" at bounding box center [242, 134] width 65 height 29
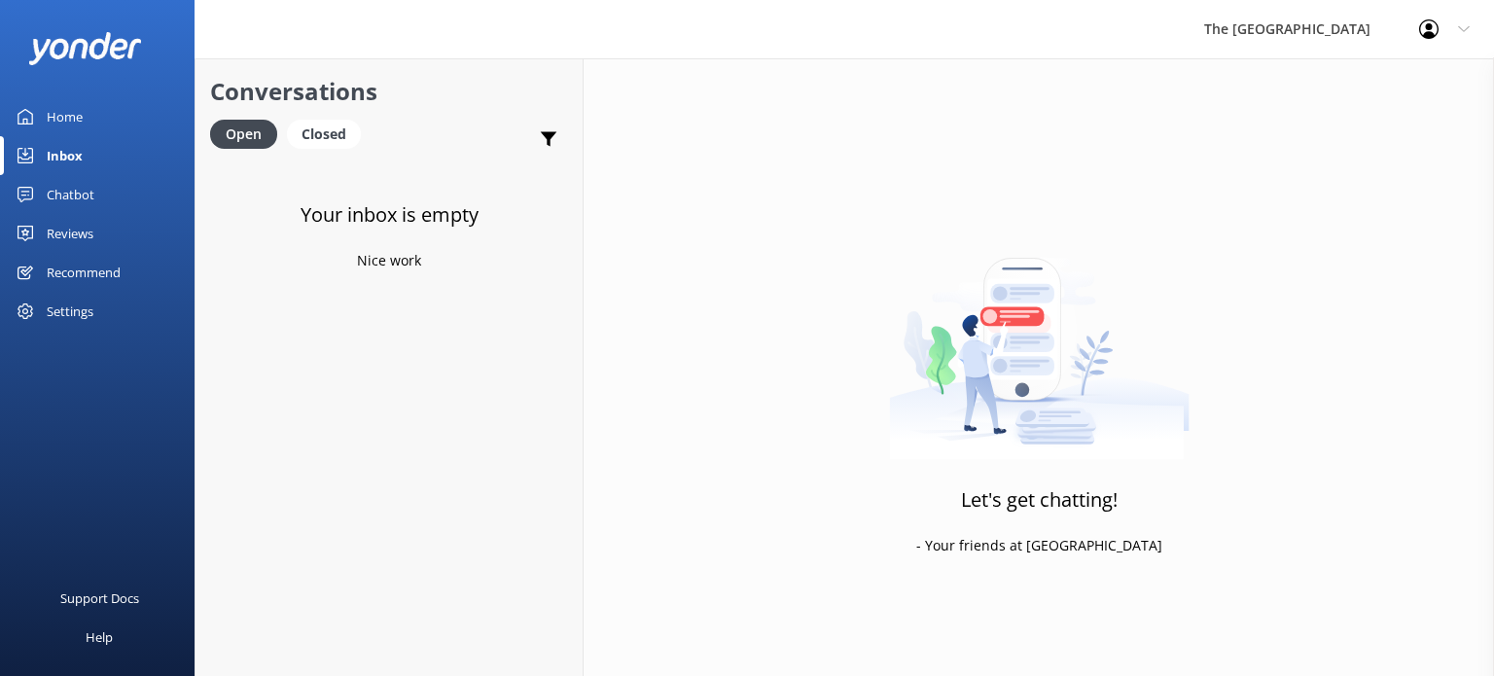
click at [78, 147] on div "Inbox" at bounding box center [65, 155] width 36 height 39
